Goal: Information Seeking & Learning: Check status

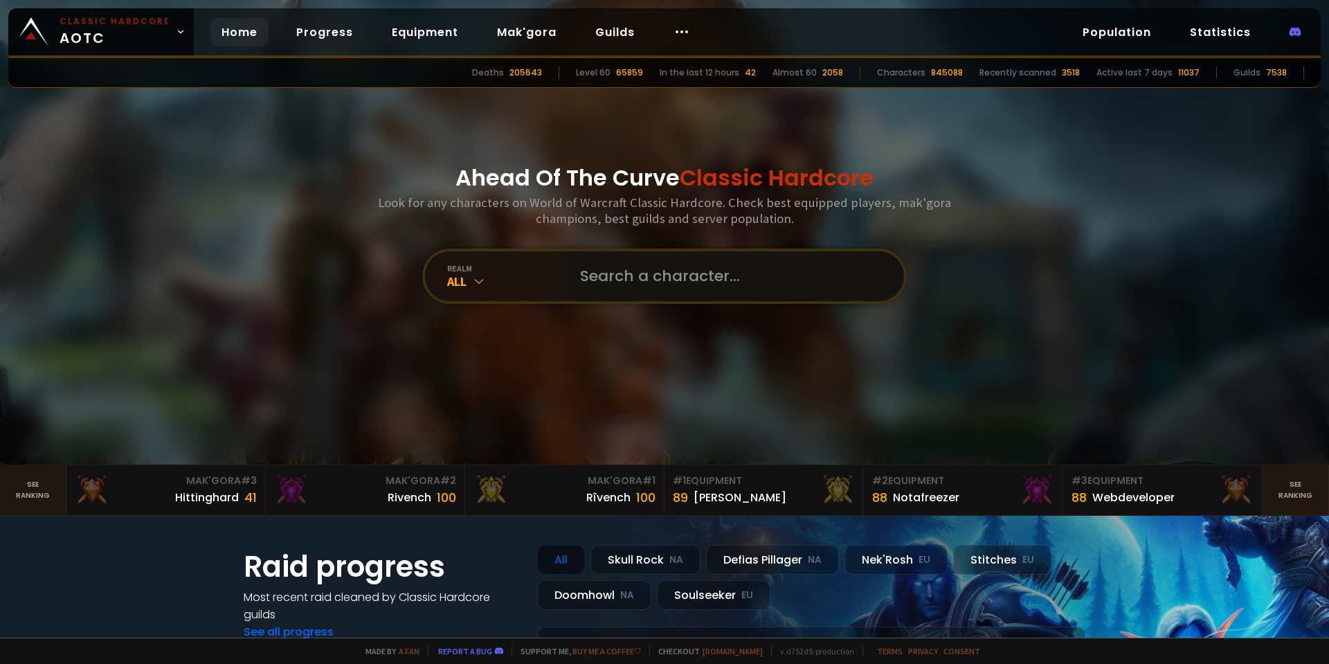
click at [663, 276] on input "text" at bounding box center [730, 276] width 316 height 50
type input "keltus"
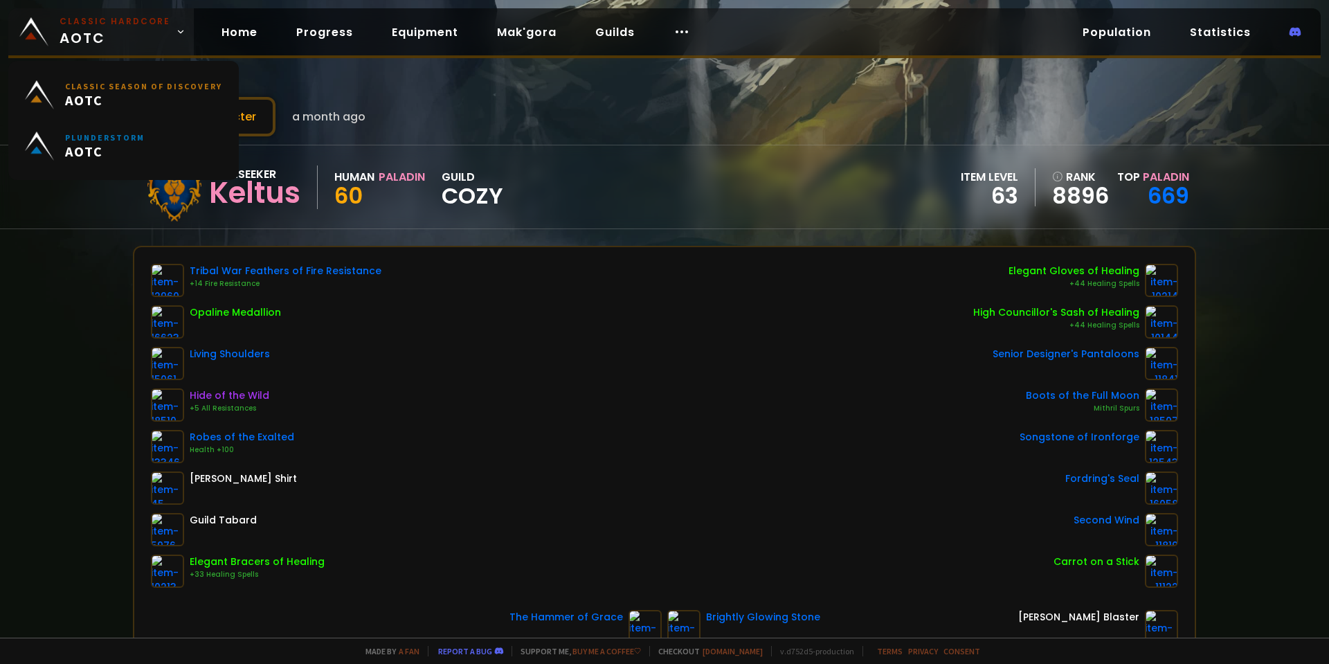
click at [87, 35] on span "Classic Hardcore AOTC" at bounding box center [115, 31] width 111 height 33
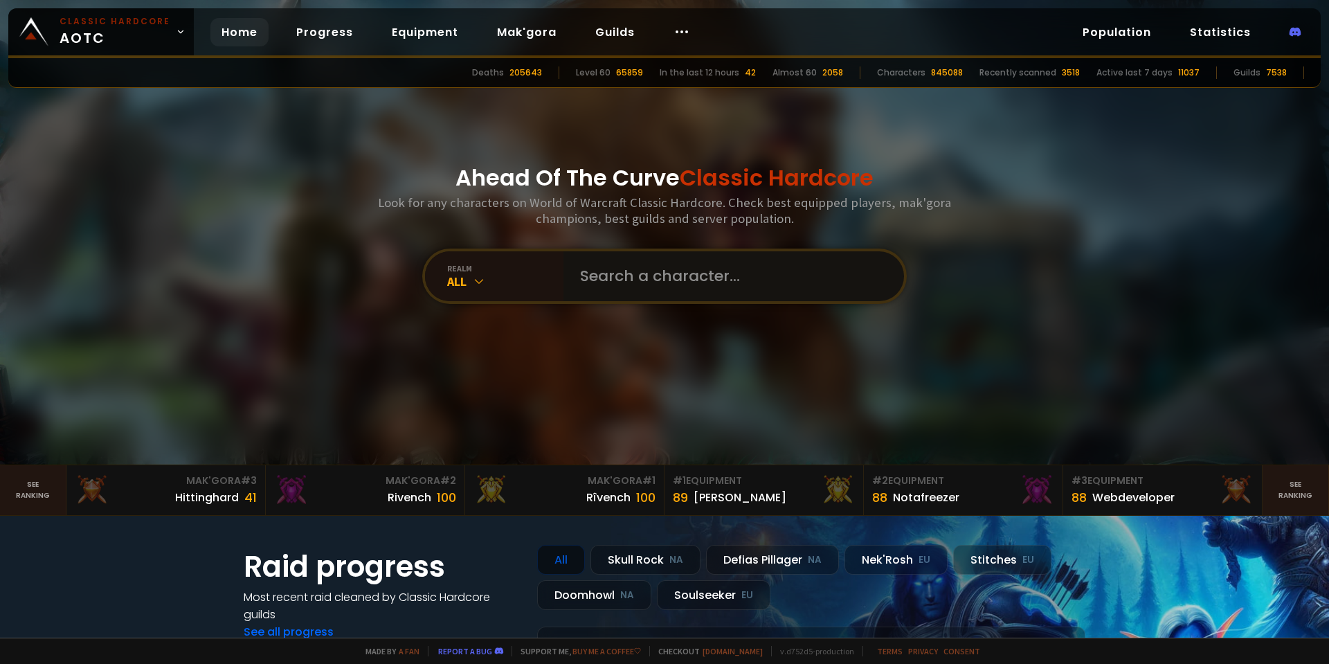
click at [690, 287] on input "text" at bounding box center [730, 276] width 316 height 50
click at [689, 244] on div "Ahead Of The Curve Classic Hardcore Look for any characters on World of Warcraf…" at bounding box center [665, 232] width 834 height 465
click at [674, 298] on input "text" at bounding box center [730, 276] width 316 height 50
type input "ragepyre"
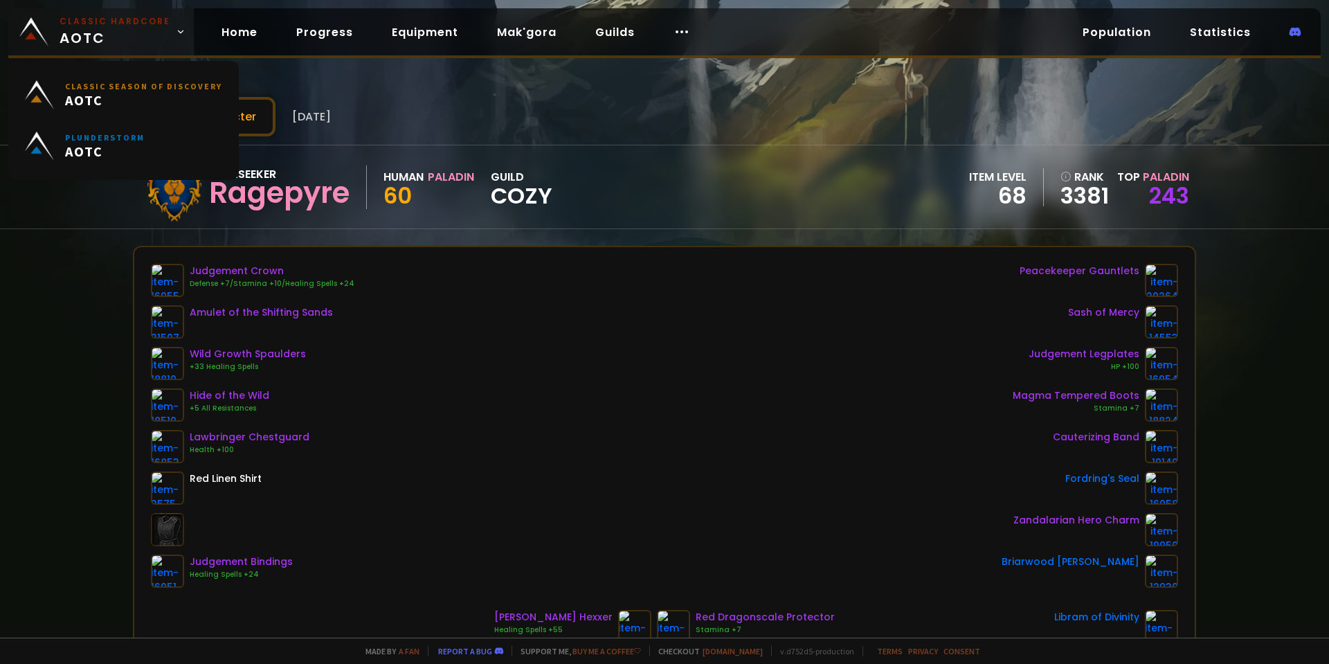
click at [121, 44] on span "Classic Hardcore AOTC" at bounding box center [115, 31] width 111 height 33
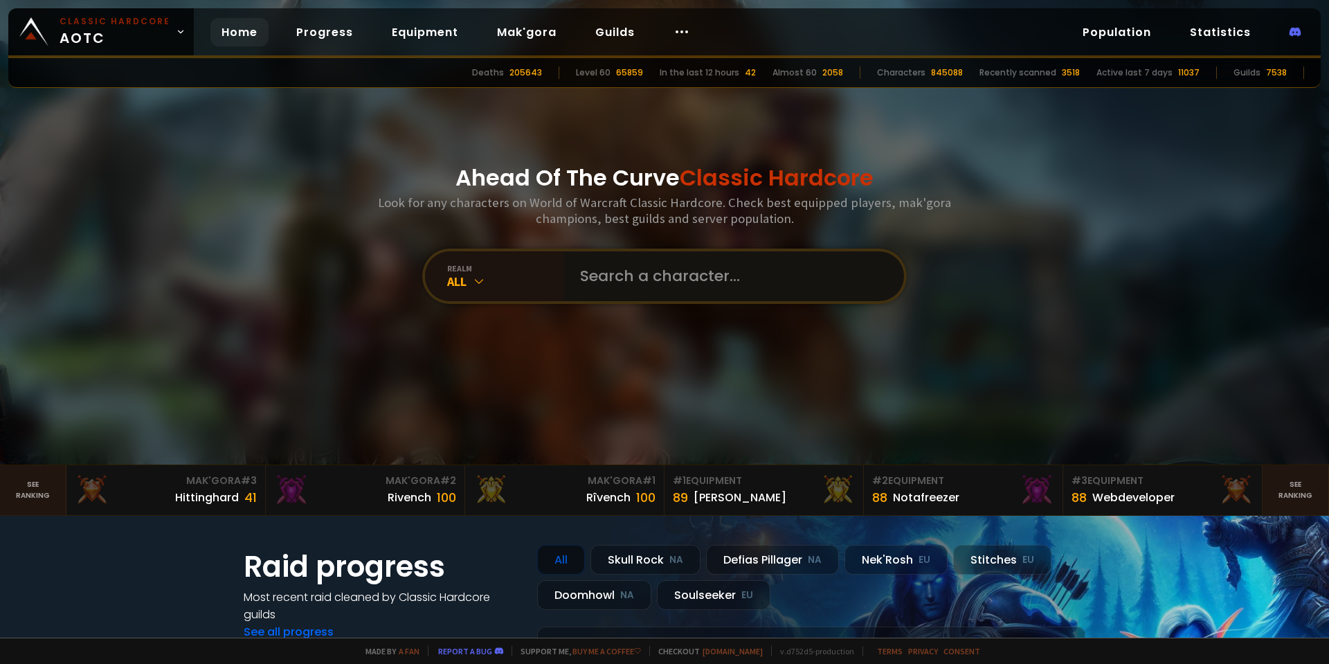
click at [684, 287] on input "text" at bounding box center [730, 276] width 316 height 50
type input "clubpenguin"
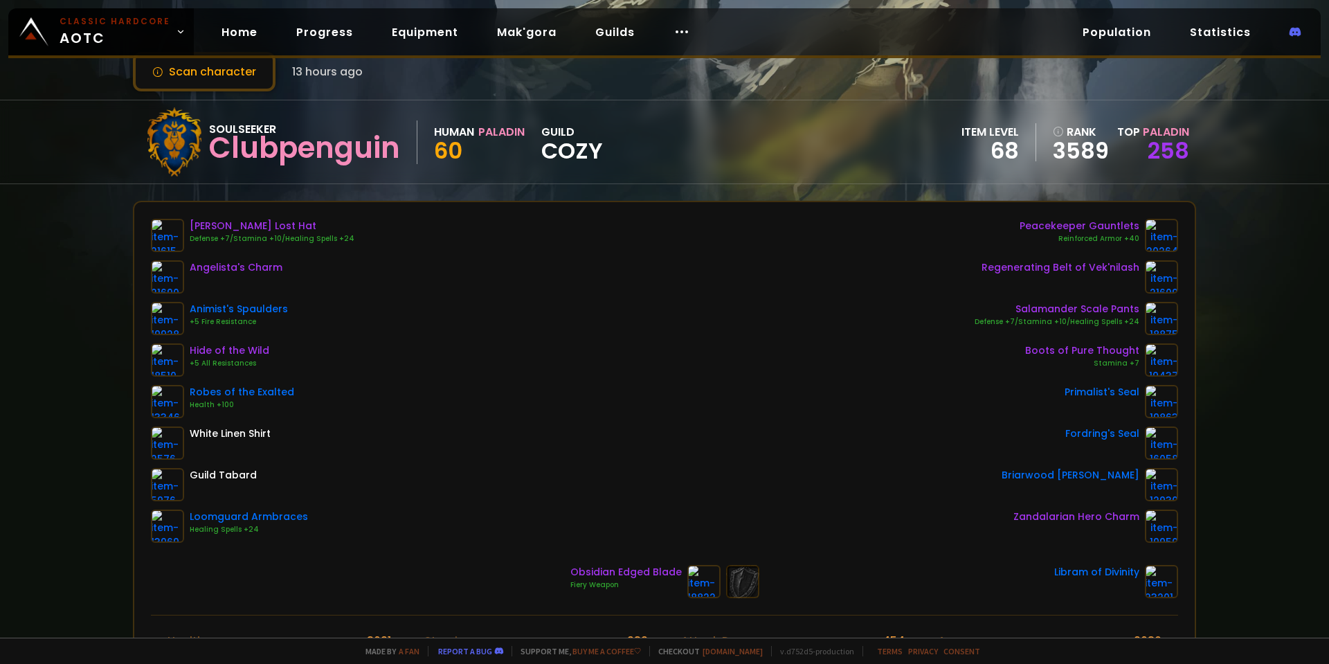
scroll to position [69, 0]
